Goal: Check status: Check status

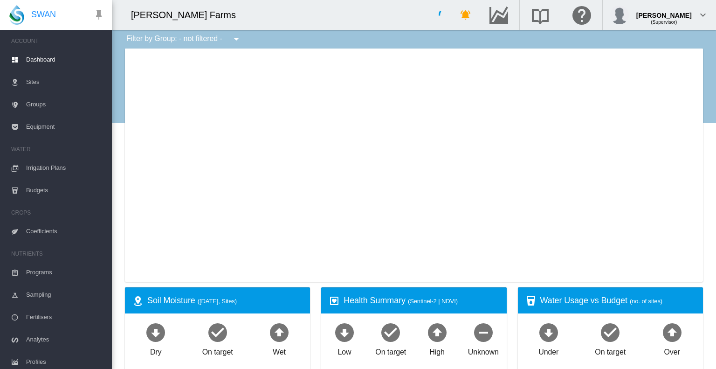
type input "**********"
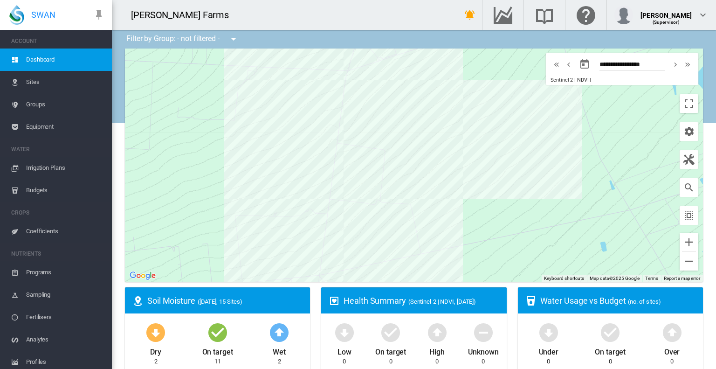
drag, startPoint x: 427, startPoint y: 197, endPoint x: 265, endPoint y: 90, distance: 193.8
click at [265, 90] on div at bounding box center [414, 164] width 578 height 233
click at [392, 237] on div "Penlyn_H_East (28.333 Ha)" at bounding box center [414, 164] width 578 height 233
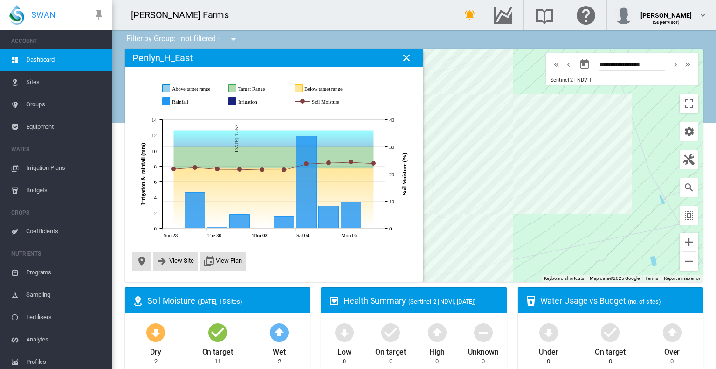
drag, startPoint x: 537, startPoint y: 209, endPoint x: 421, endPoint y: 302, distance: 148.4
click at [522, 182] on div "Penlyn_C_West (8.768 Ha)" at bounding box center [414, 164] width 578 height 233
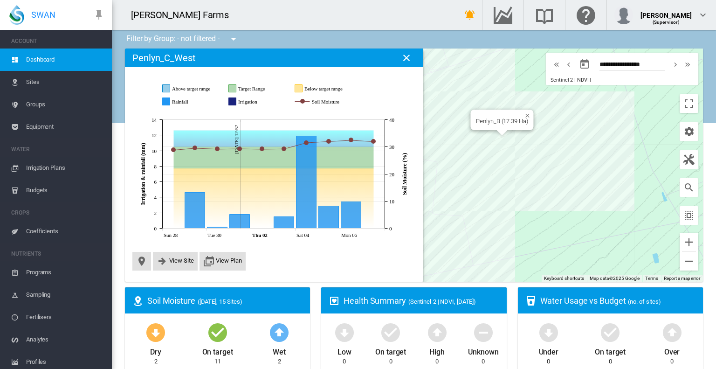
click at [500, 144] on div "Penlyn_B (17.39 Ha)" at bounding box center [414, 164] width 578 height 233
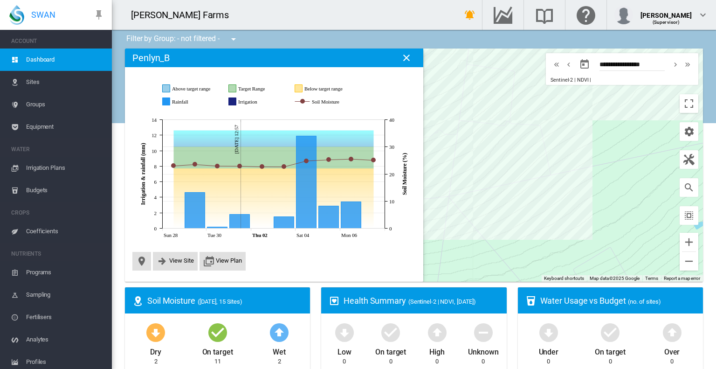
drag, startPoint x: 542, startPoint y: 246, endPoint x: 630, endPoint y: 162, distance: 121.3
click at [630, 162] on div at bounding box center [414, 164] width 578 height 233
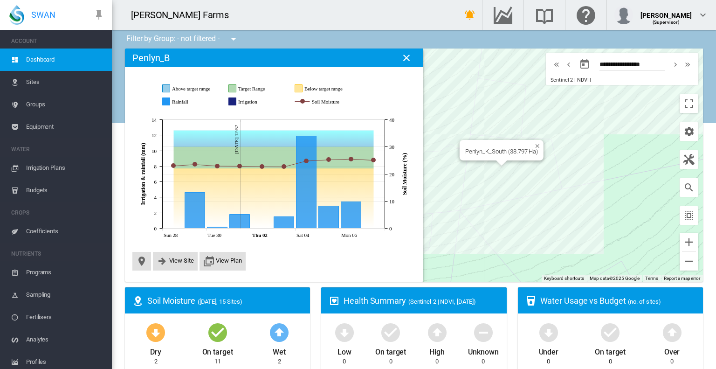
click at [492, 184] on div "Penlyn_K_South (38.797 Ha)" at bounding box center [414, 164] width 578 height 233
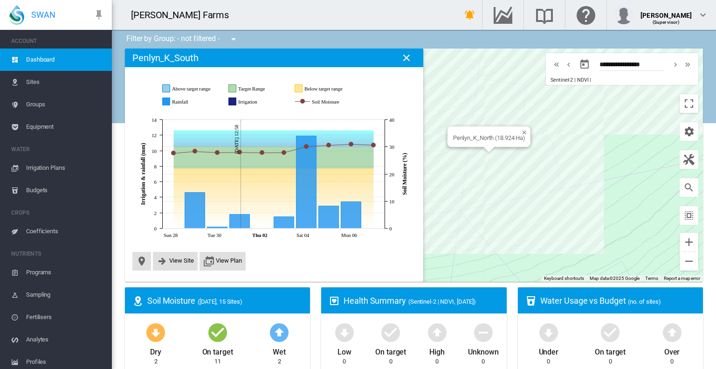
click at [501, 154] on div "Penlyn_K_North (18.924 Ha)" at bounding box center [414, 164] width 578 height 233
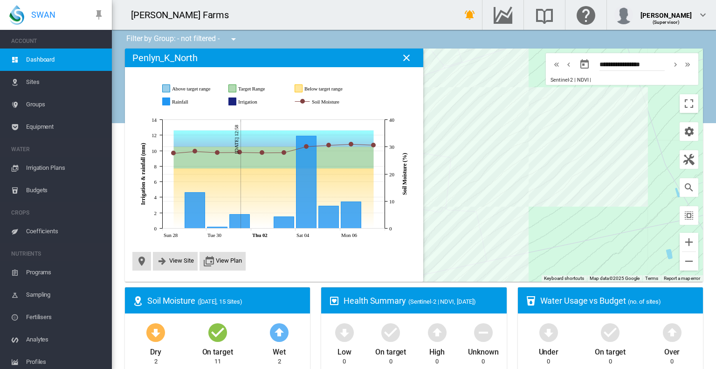
drag, startPoint x: 588, startPoint y: 154, endPoint x: 510, endPoint y: 227, distance: 107.1
click at [510, 227] on div at bounding box center [414, 164] width 578 height 233
click at [515, 145] on div "Penlyn_B (17.39 Ha)" at bounding box center [414, 164] width 578 height 233
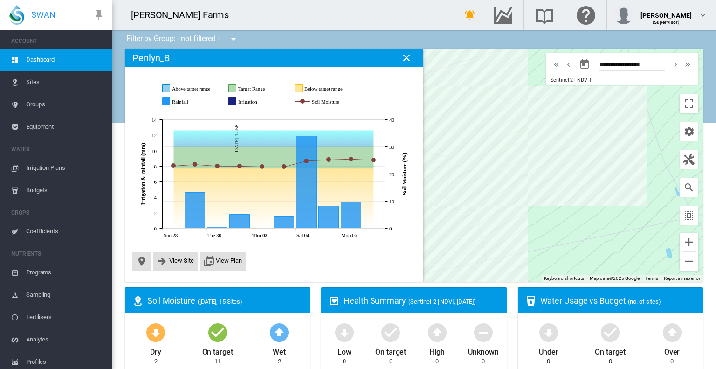
click at [515, 145] on div at bounding box center [414, 164] width 578 height 233
click at [501, 123] on div "Penlyn_A (13.237 Ha)" at bounding box center [414, 164] width 578 height 233
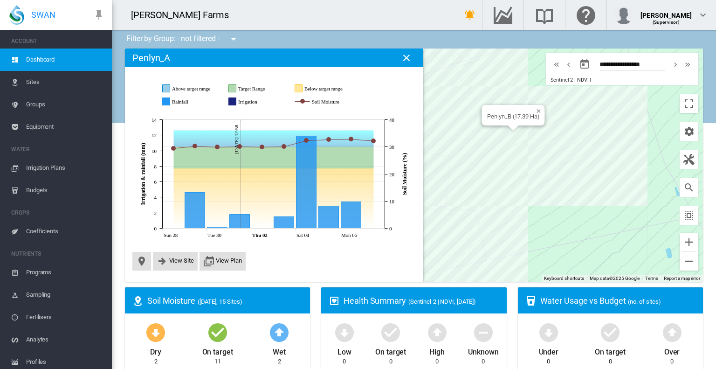
click at [513, 137] on div "Penlyn_B (17.39 Ha)" at bounding box center [414, 164] width 578 height 233
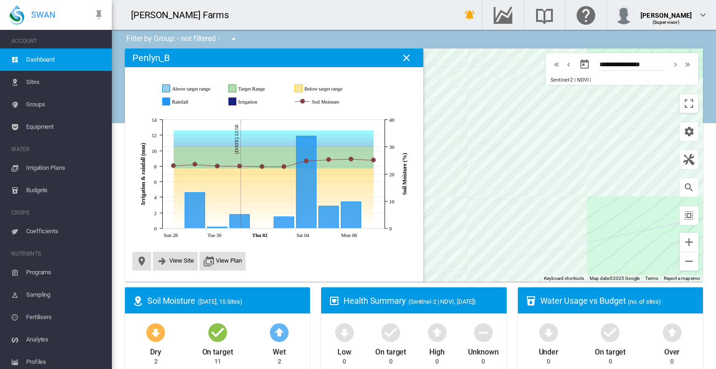
drag, startPoint x: 452, startPoint y: 239, endPoint x: 520, endPoint y: 225, distance: 69.4
click at [520, 225] on div at bounding box center [414, 164] width 578 height 233
click at [582, 126] on div at bounding box center [588, 124] width 12 height 6
click at [574, 132] on div at bounding box center [414, 164] width 578 height 233
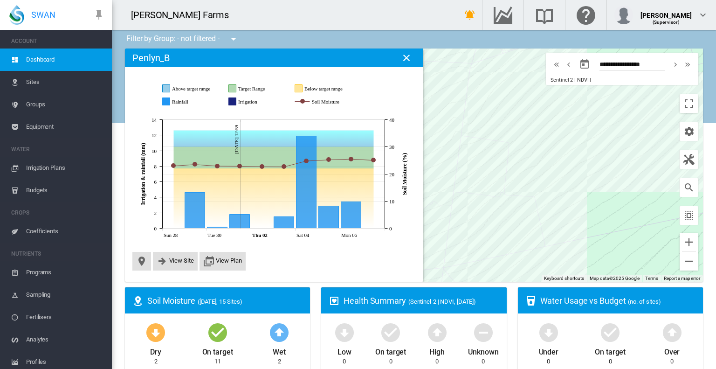
click at [574, 132] on div at bounding box center [414, 164] width 578 height 233
click at [589, 160] on div "Penlyn_C_West (8.768 Ha)" at bounding box center [414, 164] width 578 height 233
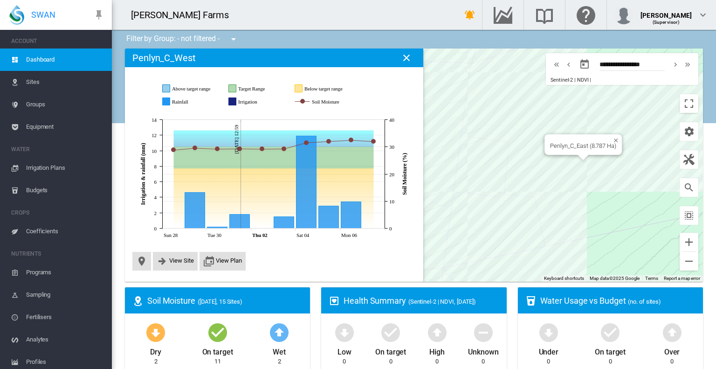
click at [577, 160] on div at bounding box center [583, 158] width 12 height 6
click at [574, 164] on div at bounding box center [414, 164] width 578 height 233
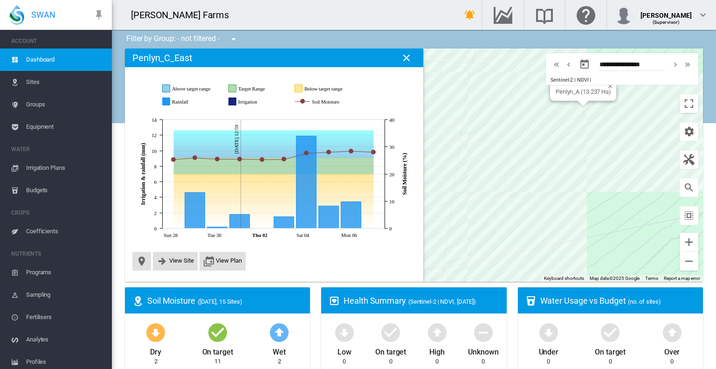
click at [566, 105] on div "Penlyn_A (13.237 Ha)" at bounding box center [414, 164] width 578 height 233
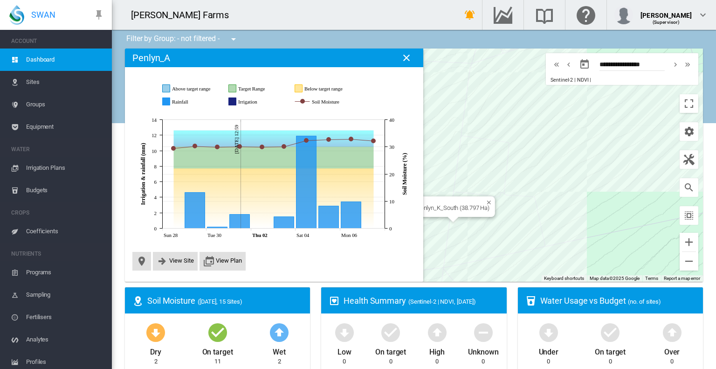
click at [457, 233] on div "Penlyn_K_South (38.797 Ha)" at bounding box center [414, 164] width 578 height 233
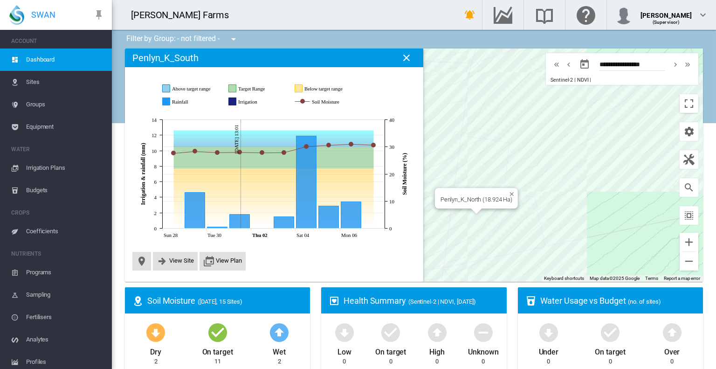
click at [485, 210] on div "Penlyn_K_North (18.924 Ha)" at bounding box center [414, 164] width 578 height 233
click at [485, 210] on div at bounding box center [414, 164] width 578 height 233
click at [473, 234] on div "Penlyn_K_South (38.797 Ha)" at bounding box center [414, 164] width 578 height 233
click at [473, 234] on div at bounding box center [414, 164] width 578 height 233
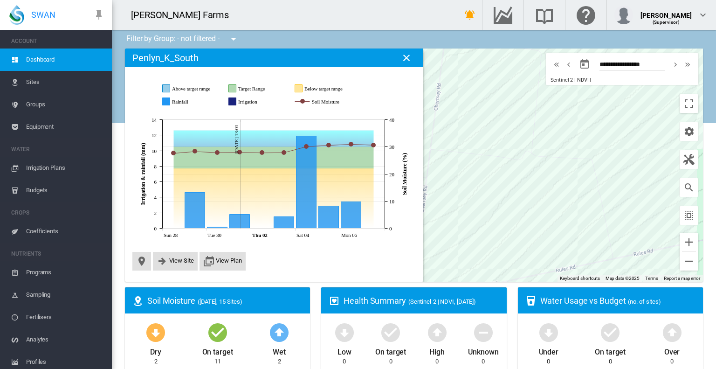
click at [474, 233] on div at bounding box center [414, 164] width 578 height 233
click at [485, 173] on div "Penlyn_K_North (18.924 Ha)" at bounding box center [414, 164] width 578 height 233
click at [485, 173] on div at bounding box center [414, 164] width 578 height 233
click at [539, 210] on div "Penlyn_H_West (9.183 Ha)" at bounding box center [414, 164] width 578 height 233
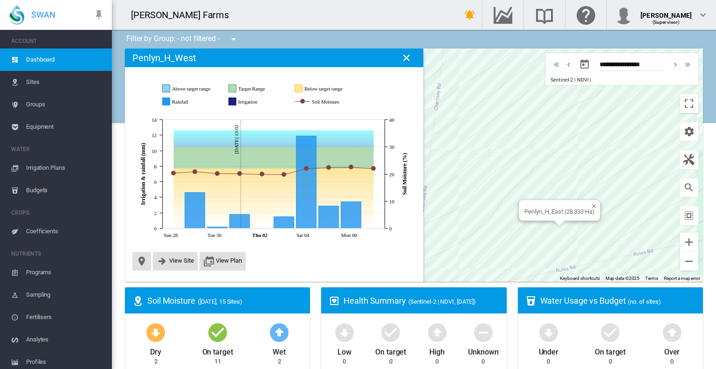
click at [562, 232] on div "Penlyn_H_East (28.333 Ha)" at bounding box center [414, 164] width 578 height 233
click at [562, 232] on div at bounding box center [414, 164] width 578 height 233
click at [531, 217] on div "Penlyn_H_West (9.183 Ha)" at bounding box center [414, 164] width 578 height 233
click at [531, 217] on div at bounding box center [414, 164] width 578 height 233
click at [308, 181] on icon "Rainfall Oct 04, 2025 11.9" at bounding box center [306, 182] width 20 height 92
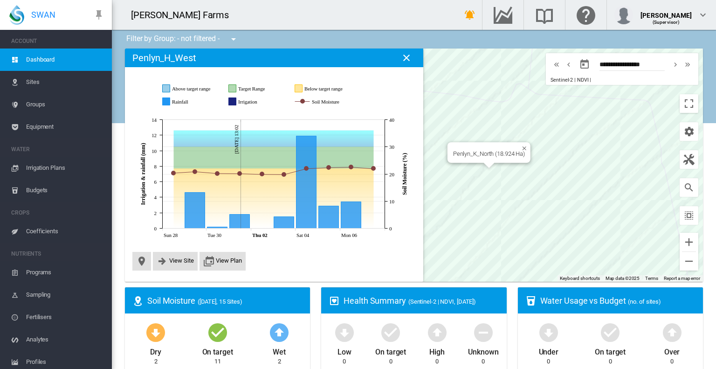
click at [475, 168] on div "Penlyn_K_North (18.924 Ha)" at bounding box center [414, 164] width 578 height 233
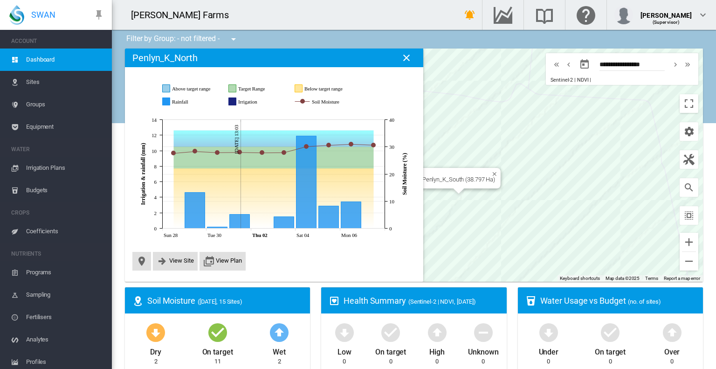
click at [447, 212] on div "Penlyn_K_South (38.797 Ha)" at bounding box center [414, 164] width 578 height 233
click at [567, 183] on div "Penlyn_H_West (9.183 Ha)" at bounding box center [414, 164] width 578 height 233
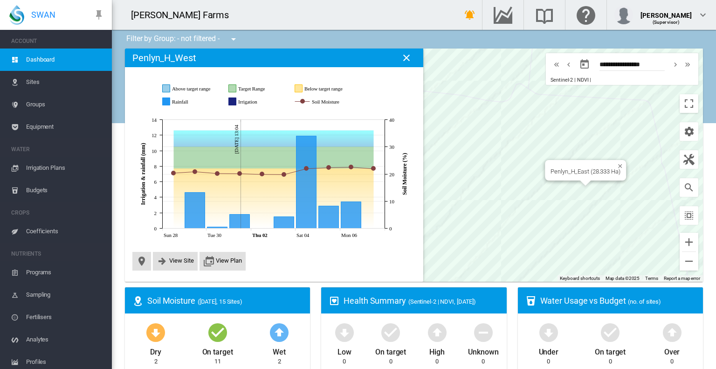
click at [633, 184] on div "Penlyn_H_East (28.333 Ha)" at bounding box center [414, 164] width 578 height 233
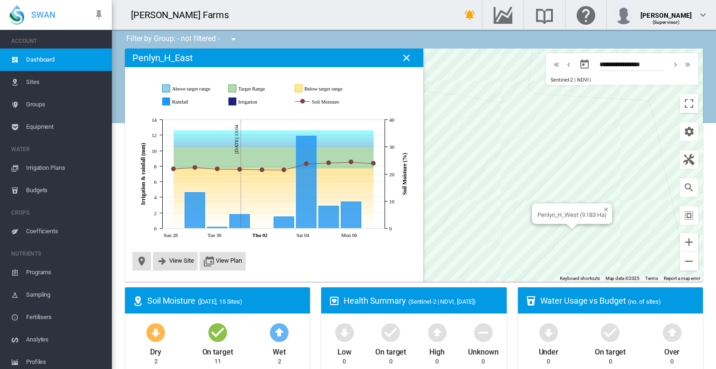
click at [515, 186] on div "Penlyn_H_West (9.183 Ha)" at bounding box center [414, 164] width 578 height 233
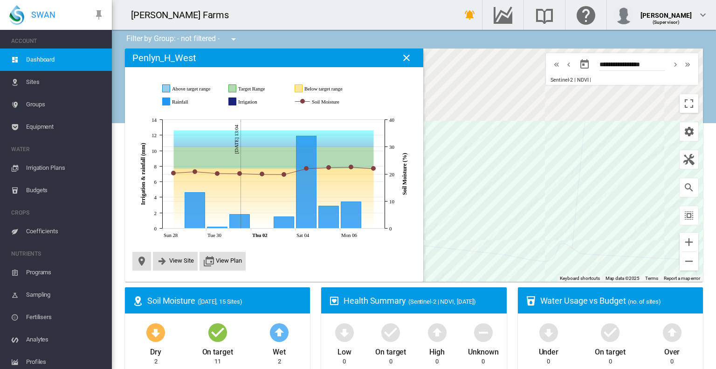
drag, startPoint x: 504, startPoint y: 107, endPoint x: 559, endPoint y: 287, distance: 189.0
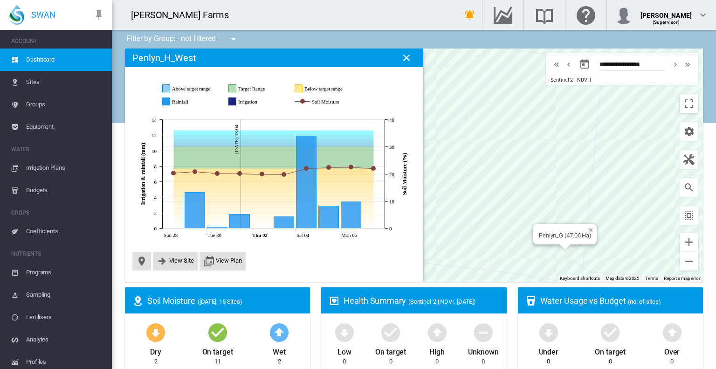
click at [567, 206] on div "Penlyn_G (47.06 Ha)" at bounding box center [414, 164] width 578 height 233
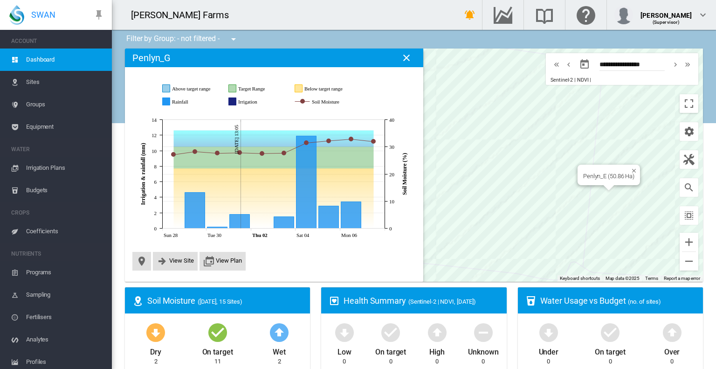
click at [648, 178] on div "Penlyn_E (50.86 Ha)" at bounding box center [414, 164] width 578 height 233
click at [648, 178] on div at bounding box center [414, 164] width 578 height 233
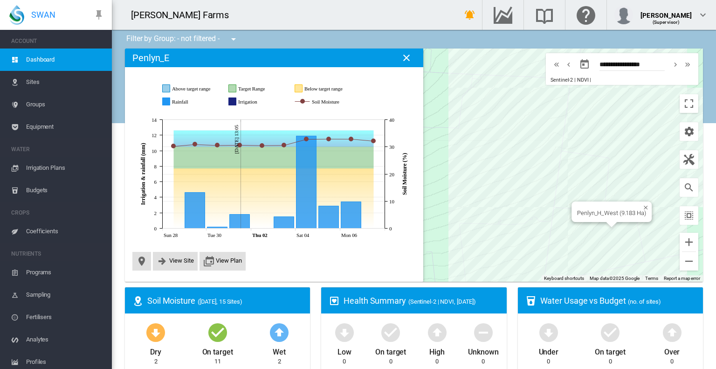
click at [608, 232] on div "Penlyn_H_West (9.183 Ha)" at bounding box center [414, 164] width 578 height 233
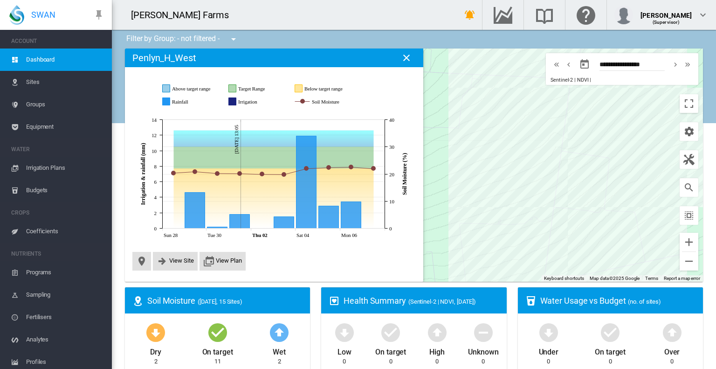
click at [608, 232] on div at bounding box center [414, 164] width 578 height 233
click at [626, 246] on div "Penlyn_H_East (28.333 Ha)" at bounding box center [414, 164] width 578 height 233
click at [626, 246] on div at bounding box center [414, 164] width 578 height 233
click at [603, 229] on div "Penlyn_H_West (9.183 Ha)" at bounding box center [414, 164] width 578 height 233
click at [603, 229] on div at bounding box center [414, 164] width 578 height 233
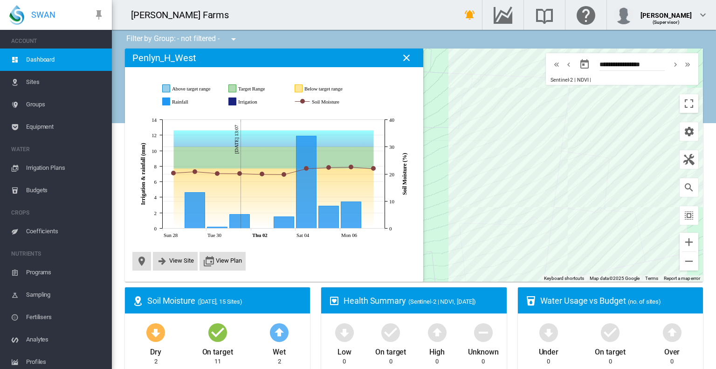
click at [603, 229] on div at bounding box center [414, 164] width 578 height 233
click at [611, 257] on div "Penlyn_H_East (28.333 Ha)" at bounding box center [414, 164] width 578 height 233
click at [606, 241] on div at bounding box center [612, 242] width 12 height 6
click at [602, 241] on div at bounding box center [414, 164] width 578 height 233
click at [618, 248] on div "Penlyn_H_East (28.333 Ha)" at bounding box center [414, 164] width 578 height 233
